Goal: Task Accomplishment & Management: Use online tool/utility

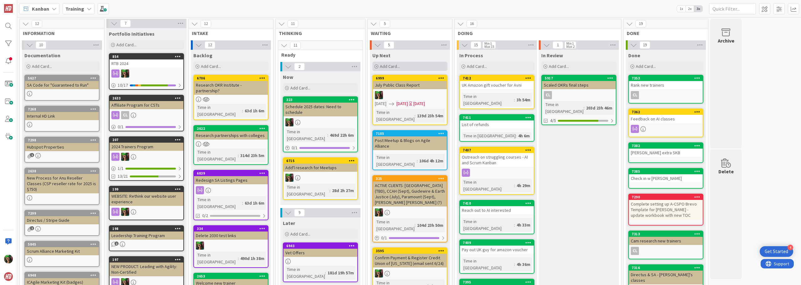
click at [411, 68] on div "Add Card..." at bounding box center [409, 66] width 75 height 9
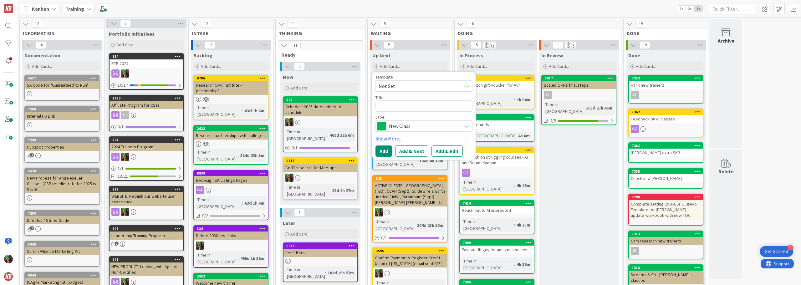
type textarea "x"
type textarea "D"
type textarea "x"
type textarea "Da"
type textarea "x"
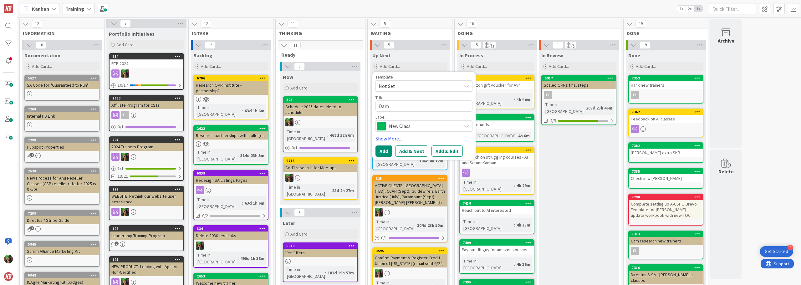
type textarea "Damo"
type textarea "x"
type textarea "[PERSON_NAME]"
type textarea "x"
type textarea "[PERSON_NAME]'"
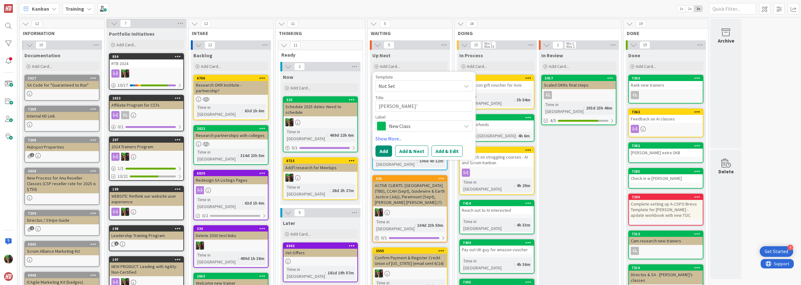
type textarea "x"
type textarea "[PERSON_NAME]'s"
type textarea "x"
type textarea "[PERSON_NAME]'s"
type textarea "x"
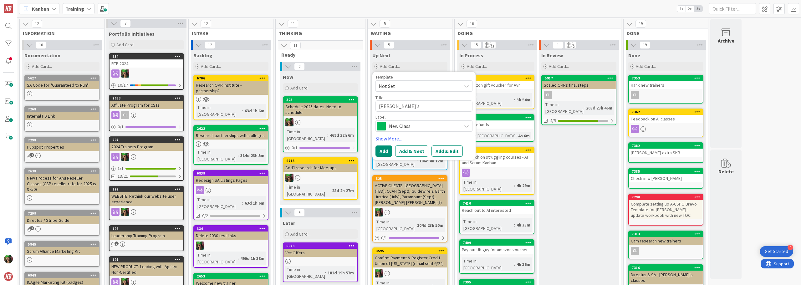
type textarea "[PERSON_NAME]'s L"
type textarea "x"
type textarea "[PERSON_NAME]"
type textarea "x"
type textarea "[PERSON_NAME]'s Leae"
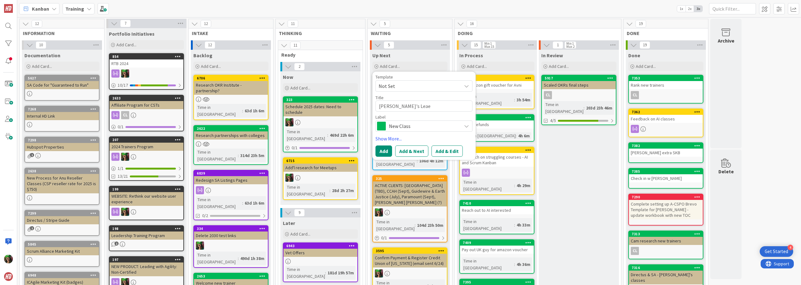
type textarea "x"
type textarea "[PERSON_NAME]"
type textarea "x"
type textarea "[PERSON_NAME]'s Leae"
type textarea "x"
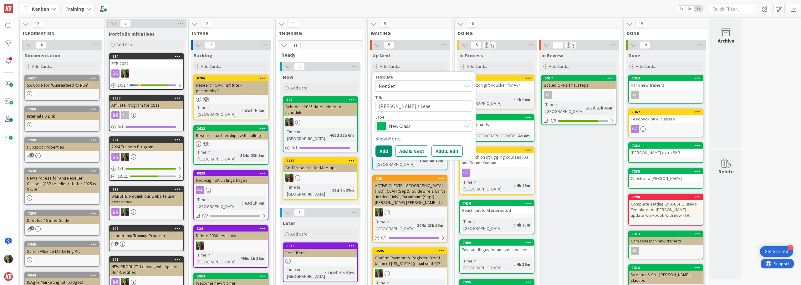
type textarea "[PERSON_NAME]"
type textarea "x"
type textarea "[PERSON_NAME]'s Lead"
type textarea "x"
type textarea "[PERSON_NAME]'s Leade"
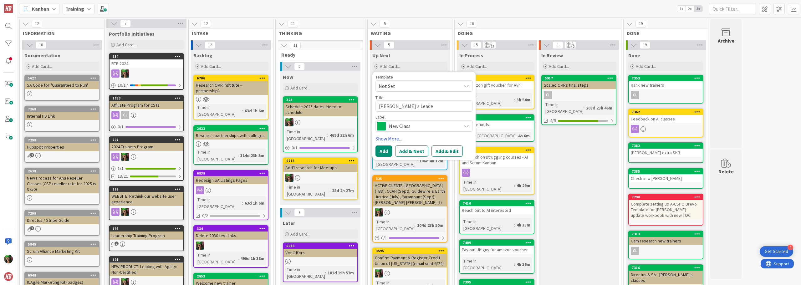
type textarea "x"
type textarea "[PERSON_NAME]'s Leader"
type textarea "x"
type textarea "[PERSON_NAME]'s Leaders"
type textarea "x"
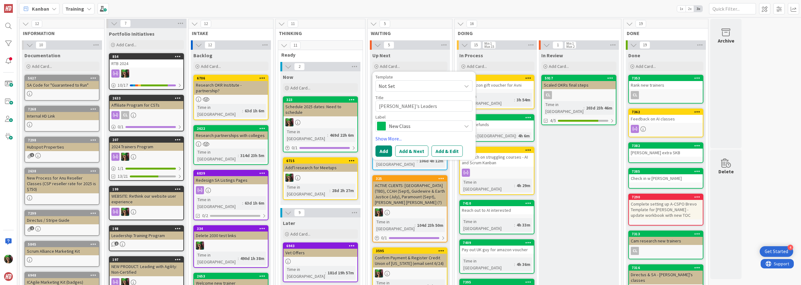
type textarea "[PERSON_NAME]'s Leaders"
type textarea "x"
type textarea "[PERSON_NAME]'s Leaders &"
type textarea "x"
type textarea "[PERSON_NAME]'s Leaders &"
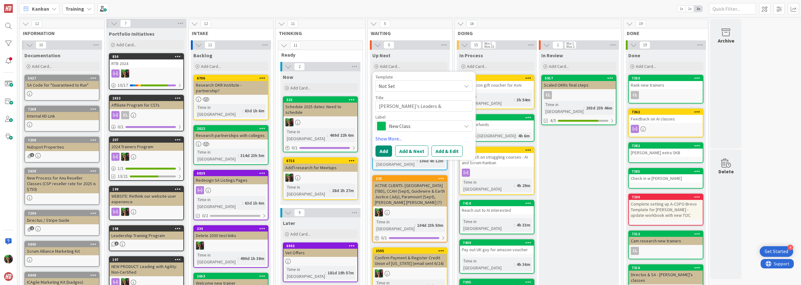
type textarea "x"
type textarea "[PERSON_NAME]'s Leaders & I"
type textarea "x"
type textarea "[PERSON_NAME]'s Leaders & IC"
type textarea "x"
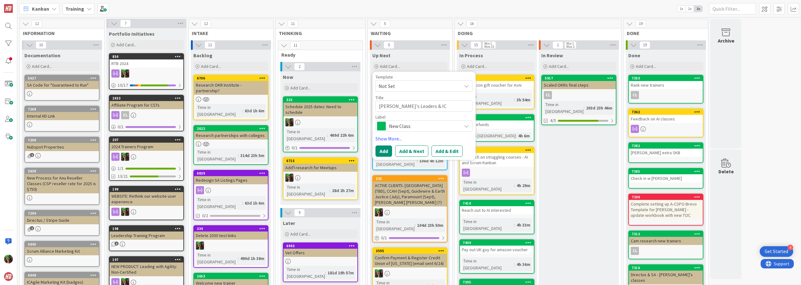
type textarea "[PERSON_NAME]'s Leaders & ICF"
type textarea "x"
type textarea "[PERSON_NAME]'s Leaders & ICF"
type textarea "x"
type textarea "[PERSON_NAME]'s Leaders & ICF O"
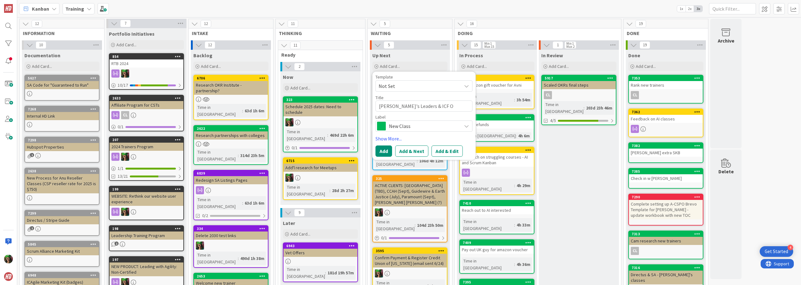
type textarea "x"
type textarea "[PERSON_NAME]'s Leaders & ICF Of"
type textarea "x"
type textarea "[PERSON_NAME]'s Leaders & ICF Off"
type textarea "x"
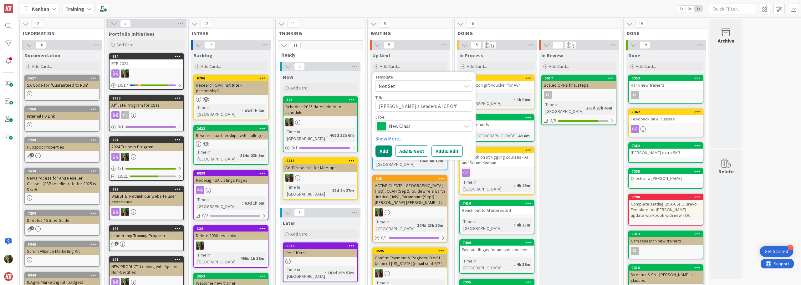
type textarea "[PERSON_NAME]'s Leaders & ICF Offe"
type textarea "x"
type textarea "[PERSON_NAME]'s Leaders & ICF Offer"
type textarea "x"
type textarea "[PERSON_NAME]'s Leaders & ICF Offeri"
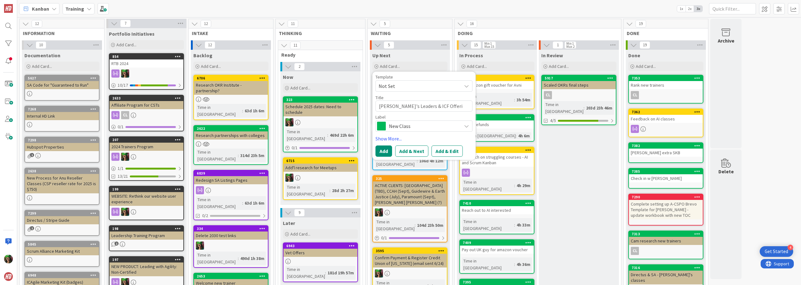
type textarea "x"
type textarea "[PERSON_NAME]'s Leaders & ICF Offerin"
type textarea "x"
type textarea "[PERSON_NAME]'s Leaders & ICF Offering"
click at [441, 154] on button "Add & Edit" at bounding box center [446, 150] width 31 height 11
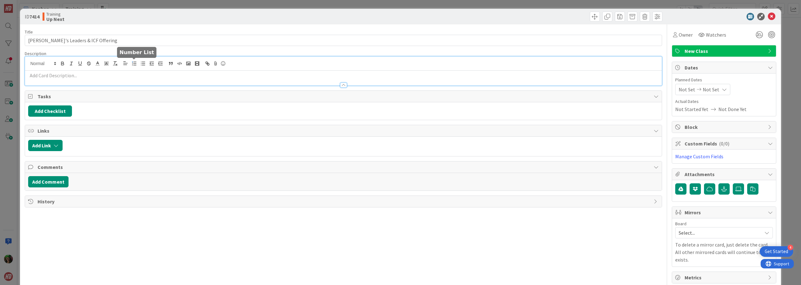
click at [134, 60] on div at bounding box center [343, 71] width 636 height 29
click at [97, 79] on div at bounding box center [343, 82] width 636 height 7
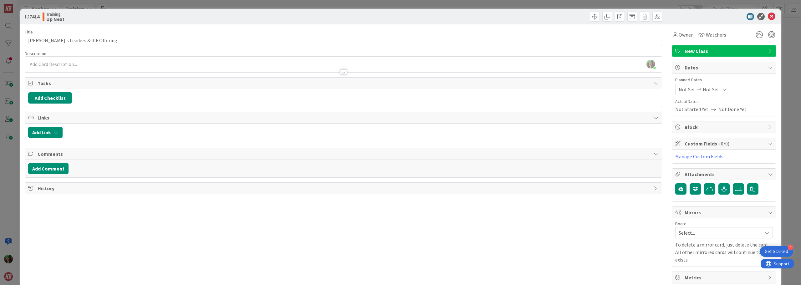
click at [95, 65] on p at bounding box center [343, 64] width 630 height 7
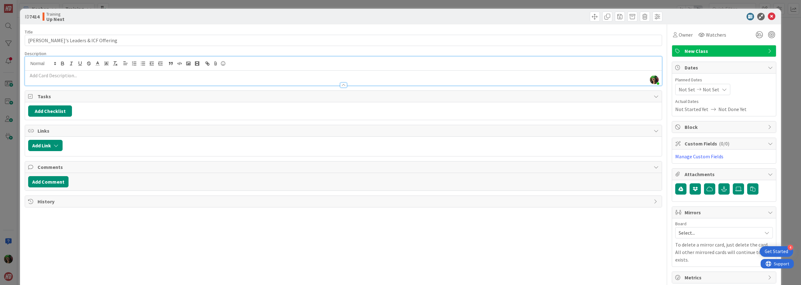
click at [85, 79] on div at bounding box center [343, 82] width 636 height 7
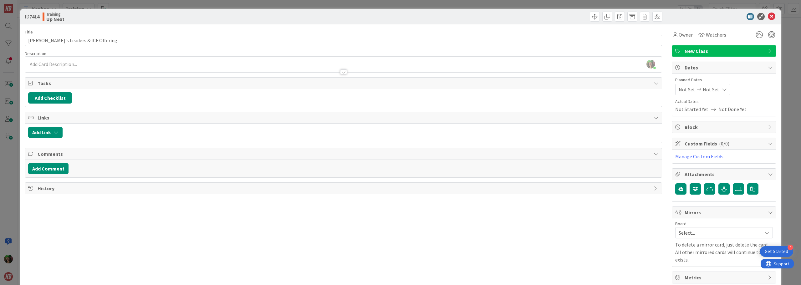
click at [72, 65] on p at bounding box center [343, 64] width 630 height 7
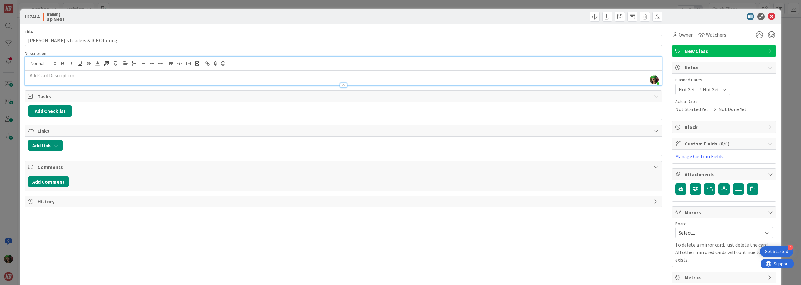
click at [72, 76] on p at bounding box center [343, 75] width 630 height 7
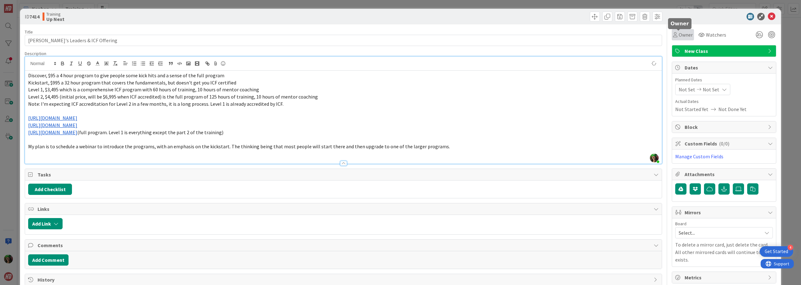
click at [680, 37] on span "Owner" at bounding box center [685, 35] width 14 height 8
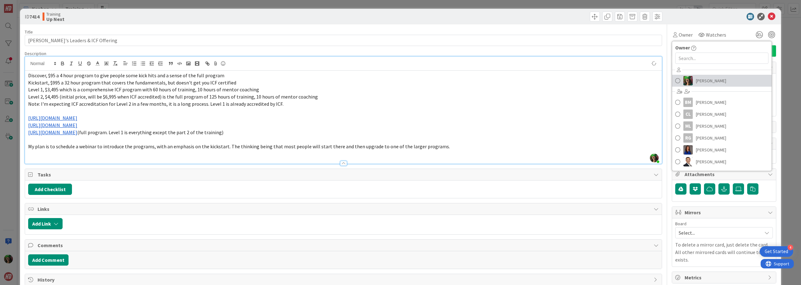
drag, startPoint x: 697, startPoint y: 78, endPoint x: 717, endPoint y: 55, distance: 30.2
click at [697, 78] on span "[PERSON_NAME]" at bounding box center [711, 80] width 30 height 9
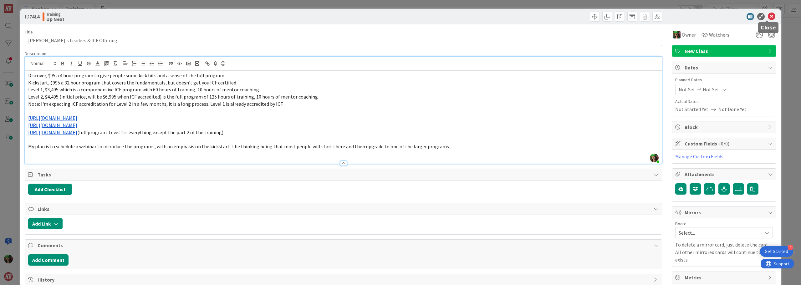
click at [768, 18] on icon at bounding box center [772, 17] width 8 height 8
